Goal: Complete application form

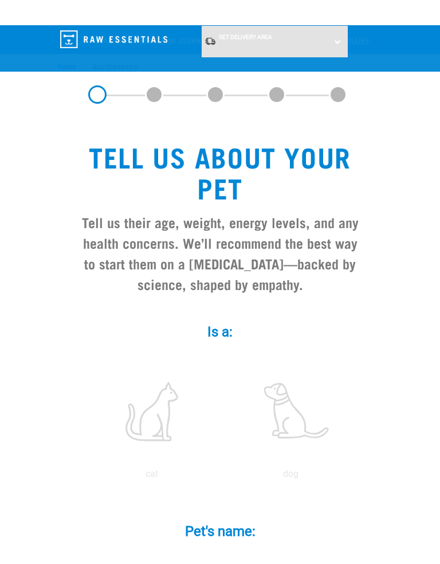
scroll to position [86, 0]
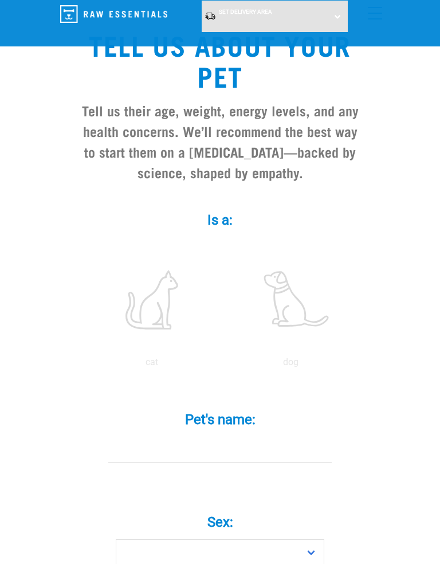
click at [297, 298] on label at bounding box center [290, 299] width 134 height 97
click at [221, 365] on input "radio" at bounding box center [221, 365] width 0 height 0
radio input "true"
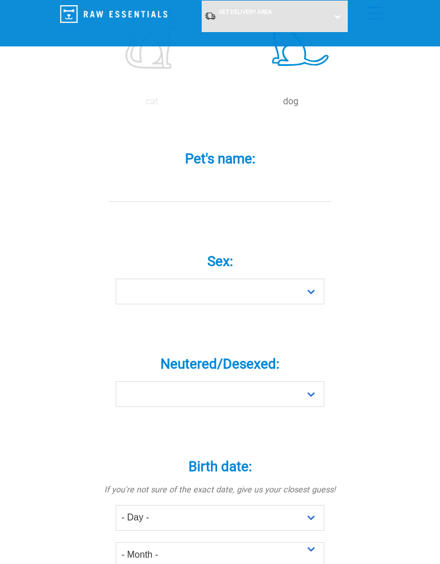
scroll to position [346, 0]
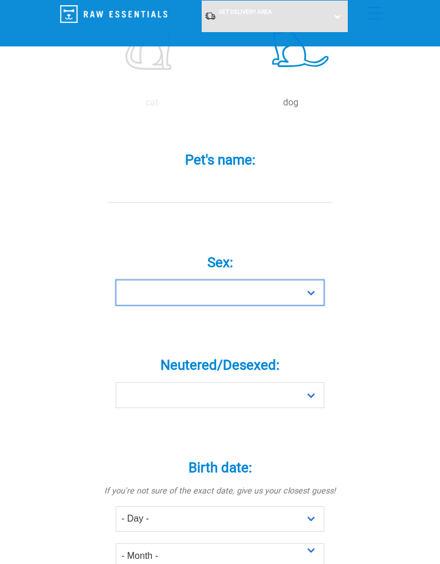
click at [315, 290] on select "Boy Girl" at bounding box center [220, 292] width 208 height 26
select select "boy"
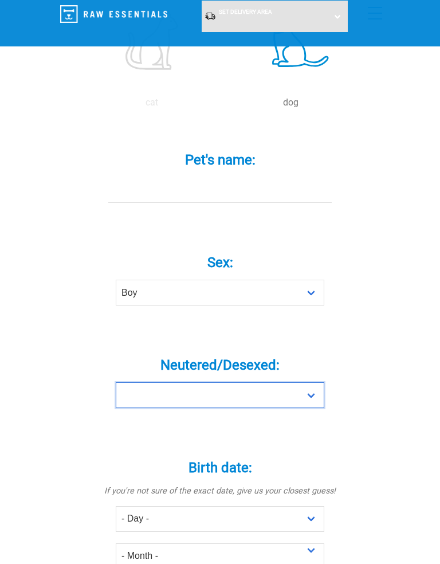
click at [318, 393] on select "Yes No" at bounding box center [220, 395] width 208 height 26
select select "yes"
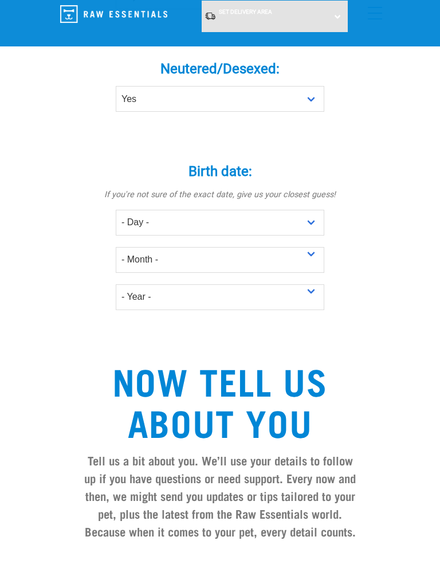
scroll to position [652, 0]
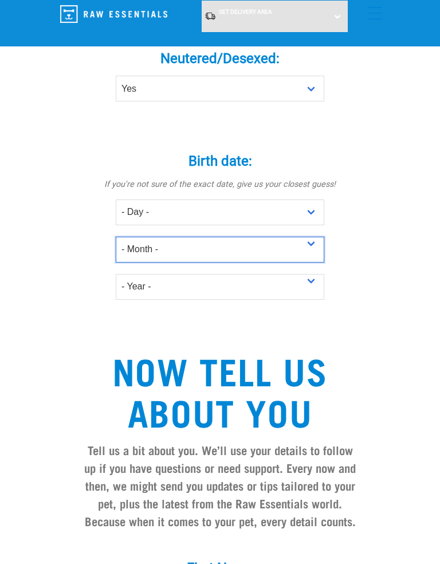
click at [318, 242] on select "- Month - January February March April May June July August September October N…" at bounding box center [220, 250] width 208 height 26
select select "August"
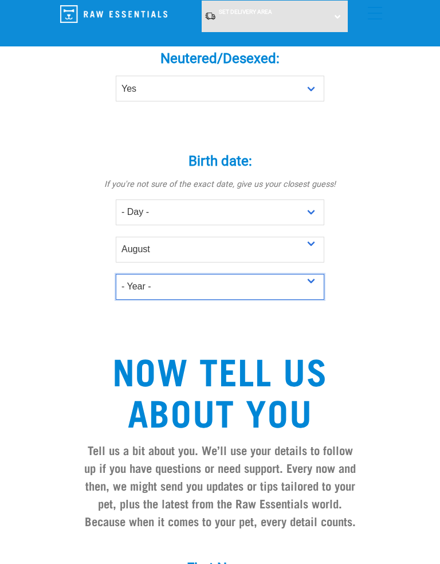
click at [318, 280] on select "- Year - 2025 2024 2023 2022 2021 2020 2019 2018 2017 2016 2015 2014 2013 2012" at bounding box center [220, 287] width 208 height 26
select select "2014"
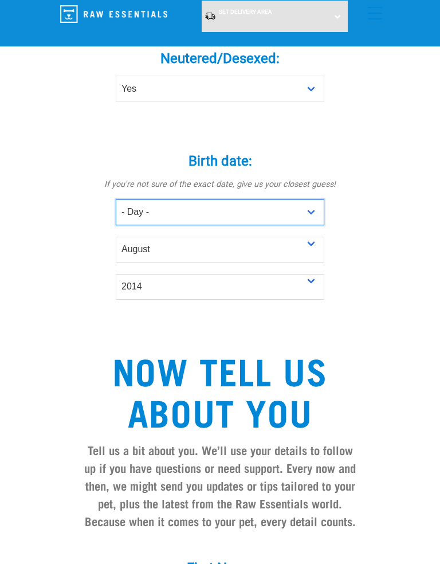
click at [318, 206] on select "- Day - 1 2 3 4 5 6 7 8 9 10 11 12 13 14 15 16 17 18 19 20 21 22 23 24 25 26 27" at bounding box center [220, 212] width 208 height 26
select select "12"
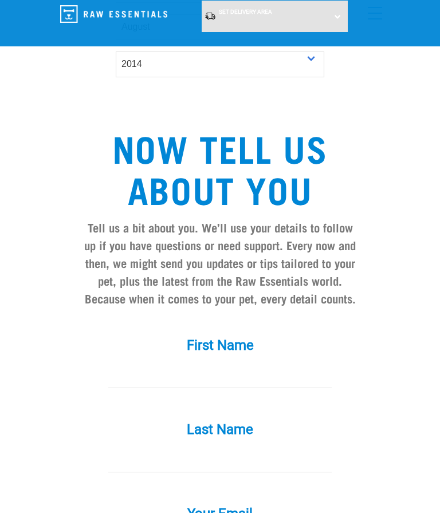
scroll to position [466, 0]
